Goal: Find specific page/section: Find specific page/section

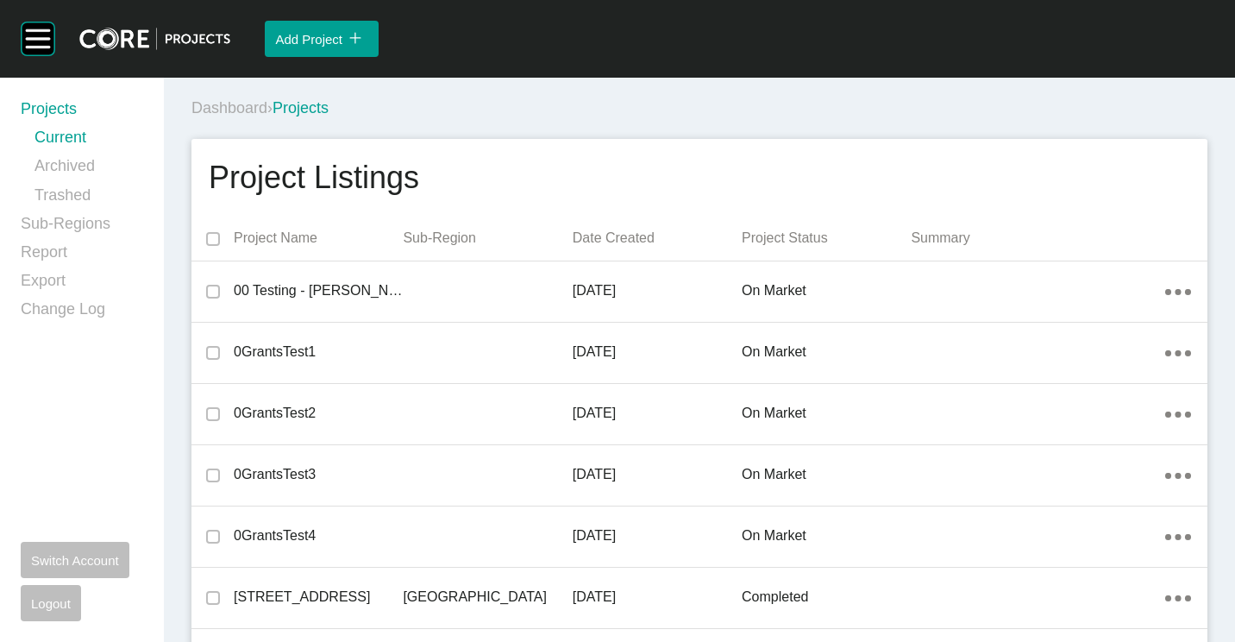
click at [546, 113] on div "Dashboard › Projects" at bounding box center [702, 108] width 1023 height 22
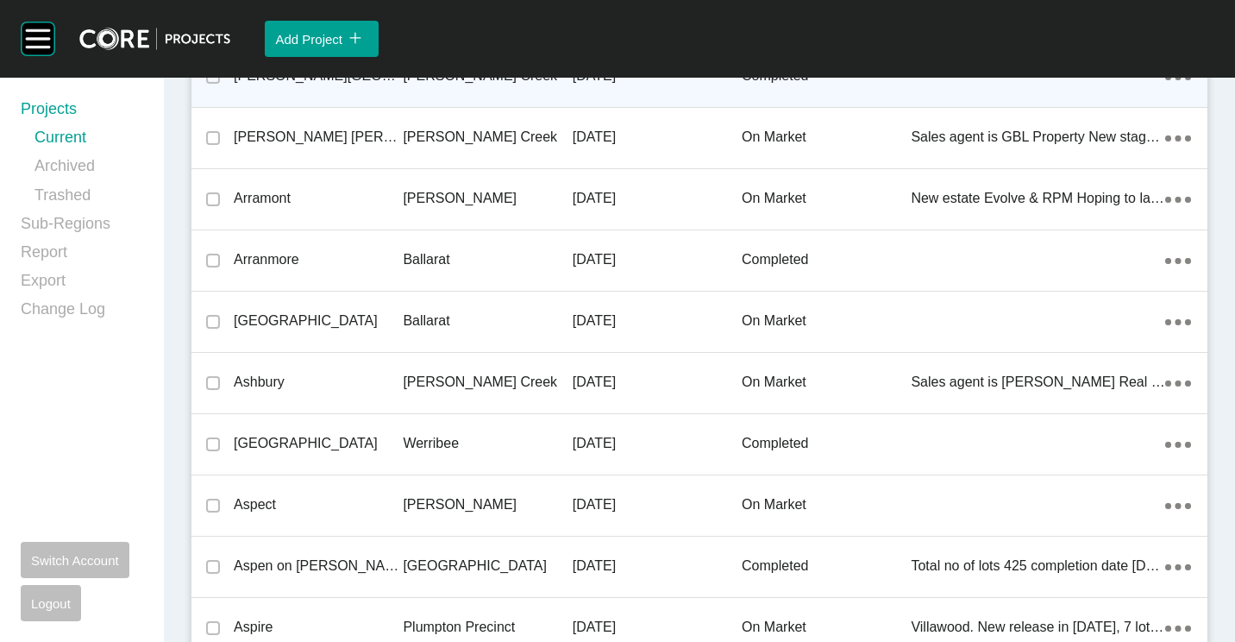
scroll to position [32980, 0]
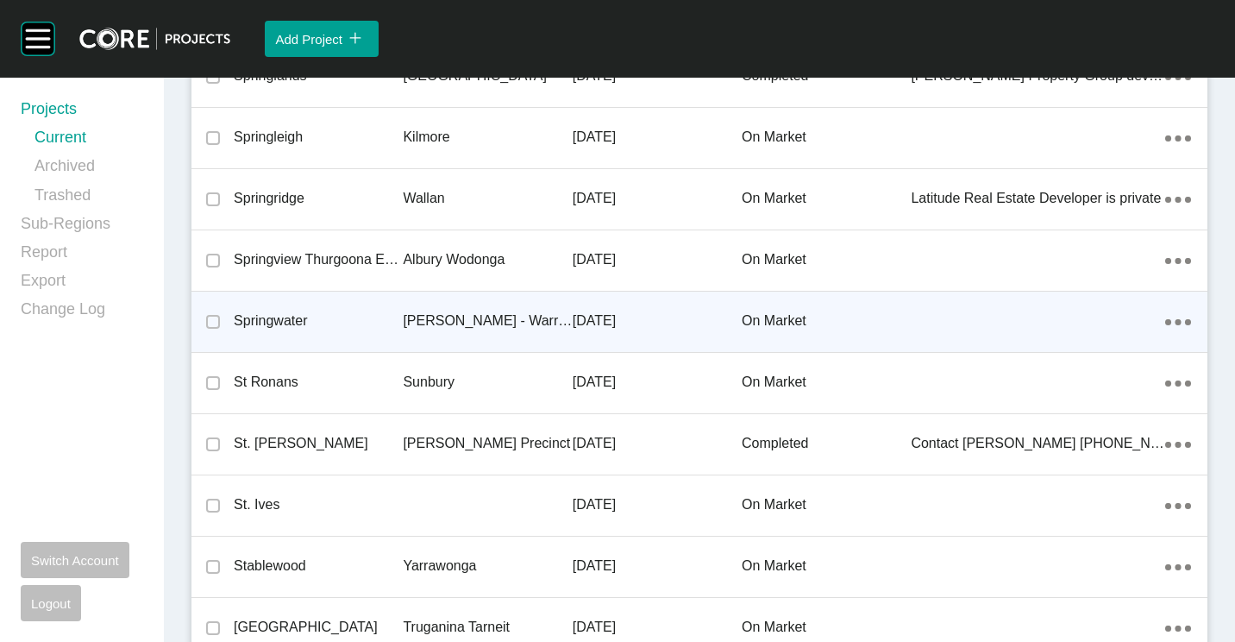
click at [490, 319] on p "[PERSON_NAME] - Warragul" at bounding box center [487, 320] width 169 height 19
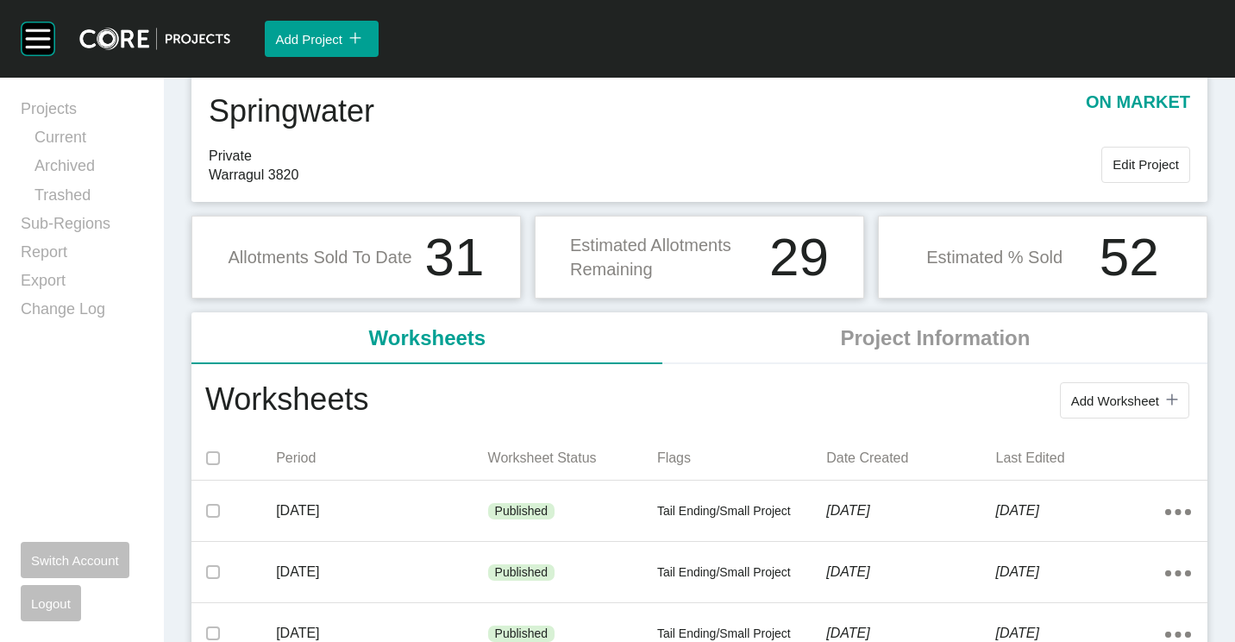
scroll to position [86, 0]
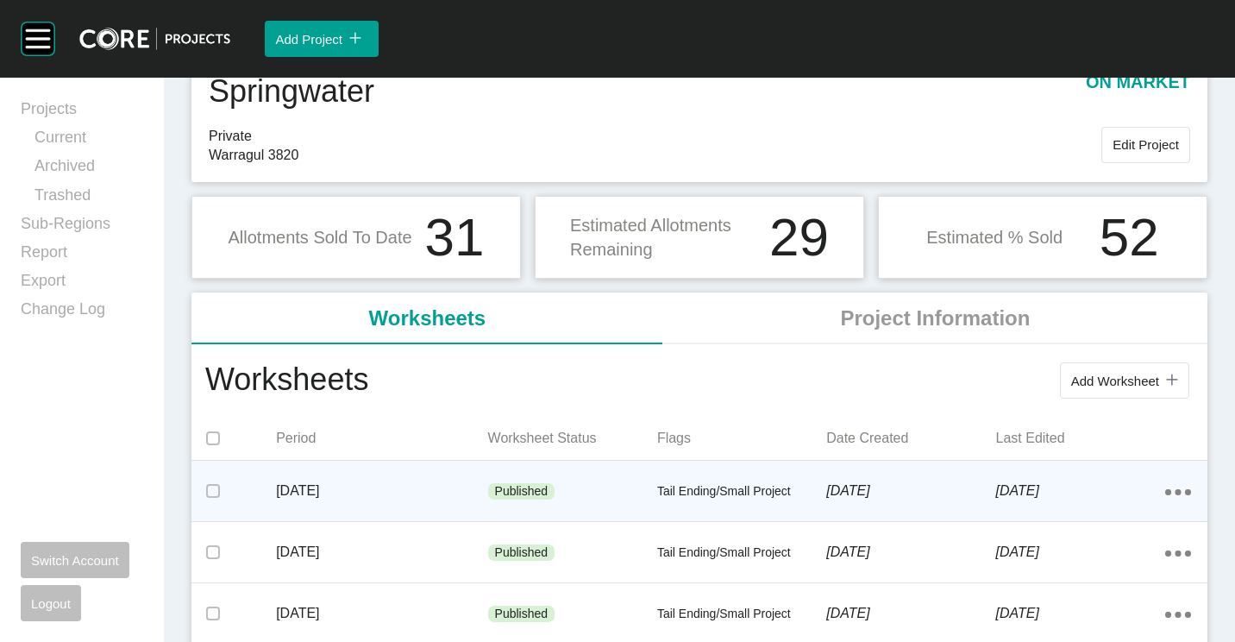
click at [567, 474] on div "Published" at bounding box center [572, 492] width 169 height 52
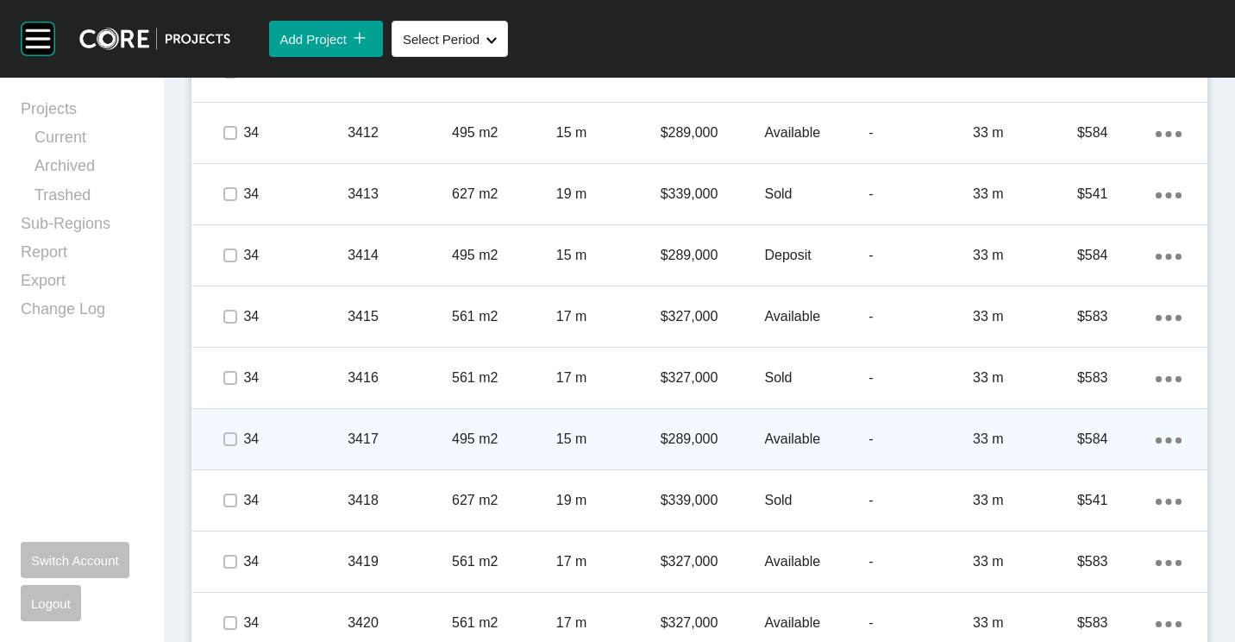
scroll to position [2058, 0]
